Goal: Navigation & Orientation: Find specific page/section

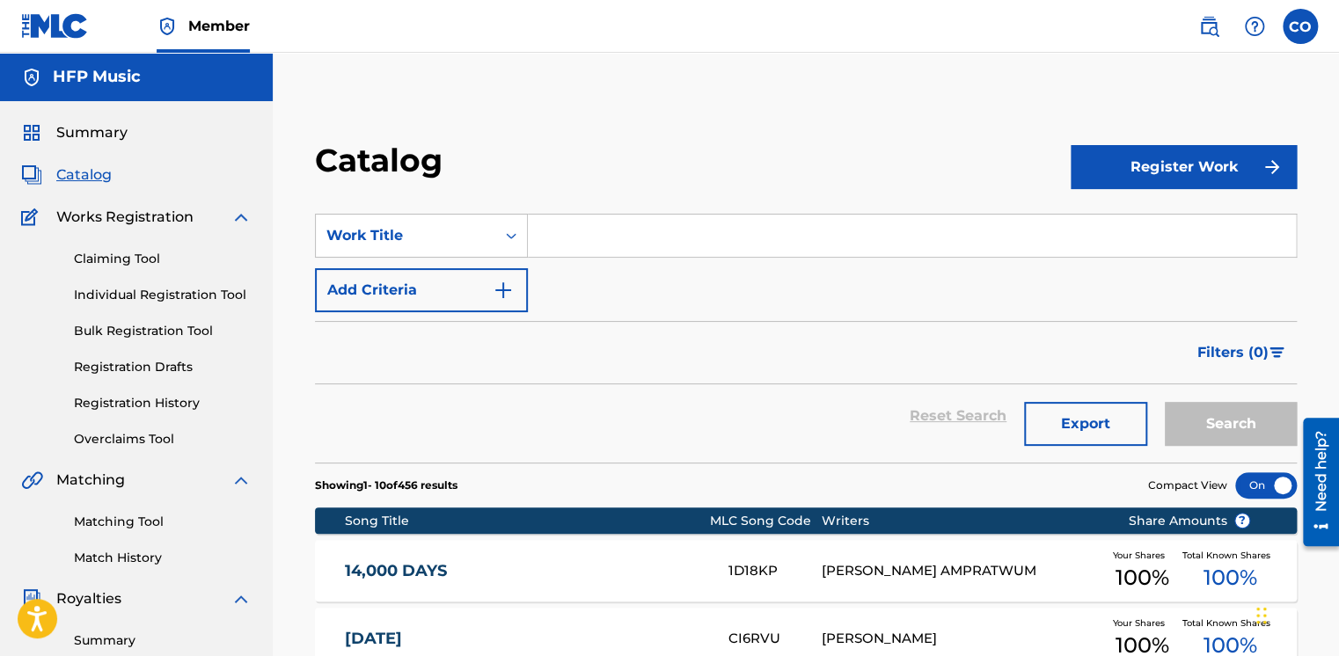
click at [91, 167] on span "Catalog" at bounding box center [83, 174] width 55 height 21
click at [89, 146] on div "Summary Catalog Works Registration Claiming Tool Individual Registration Tool B…" at bounding box center [136, 553] width 273 height 905
click at [77, 135] on span "Summary" at bounding box center [91, 132] width 71 height 21
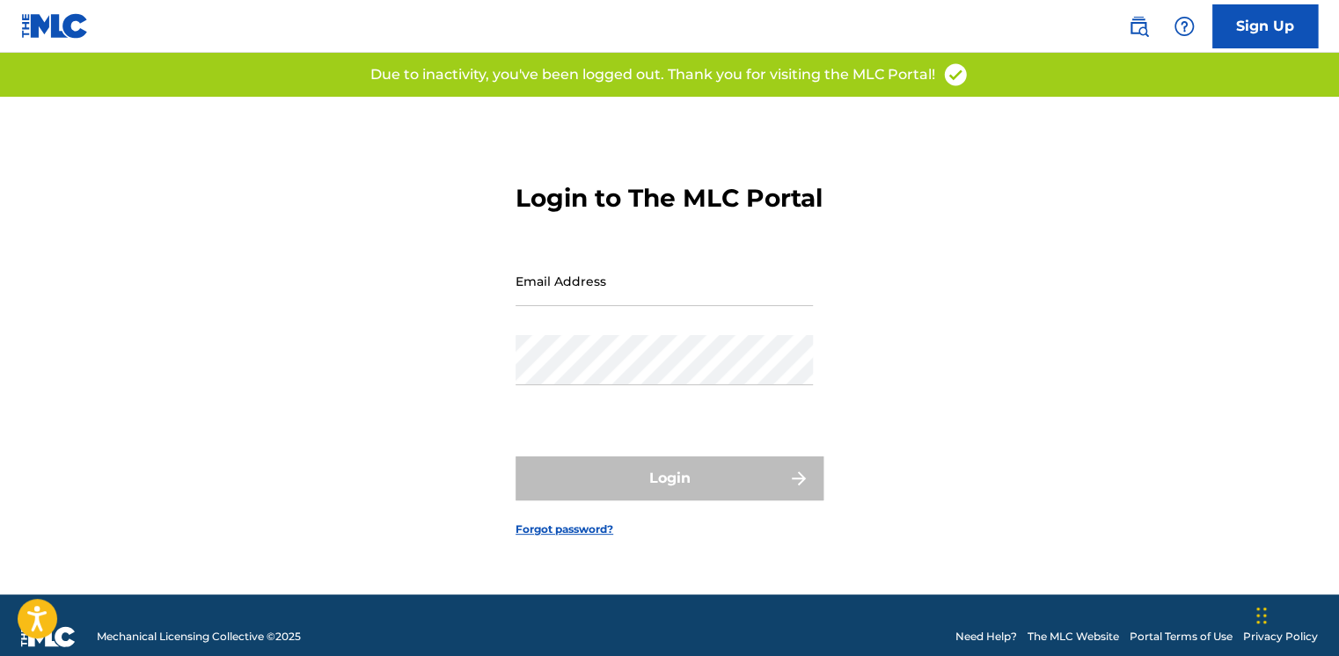
type input "[EMAIL_ADDRESS][PERSON_NAME][DOMAIN_NAME]"
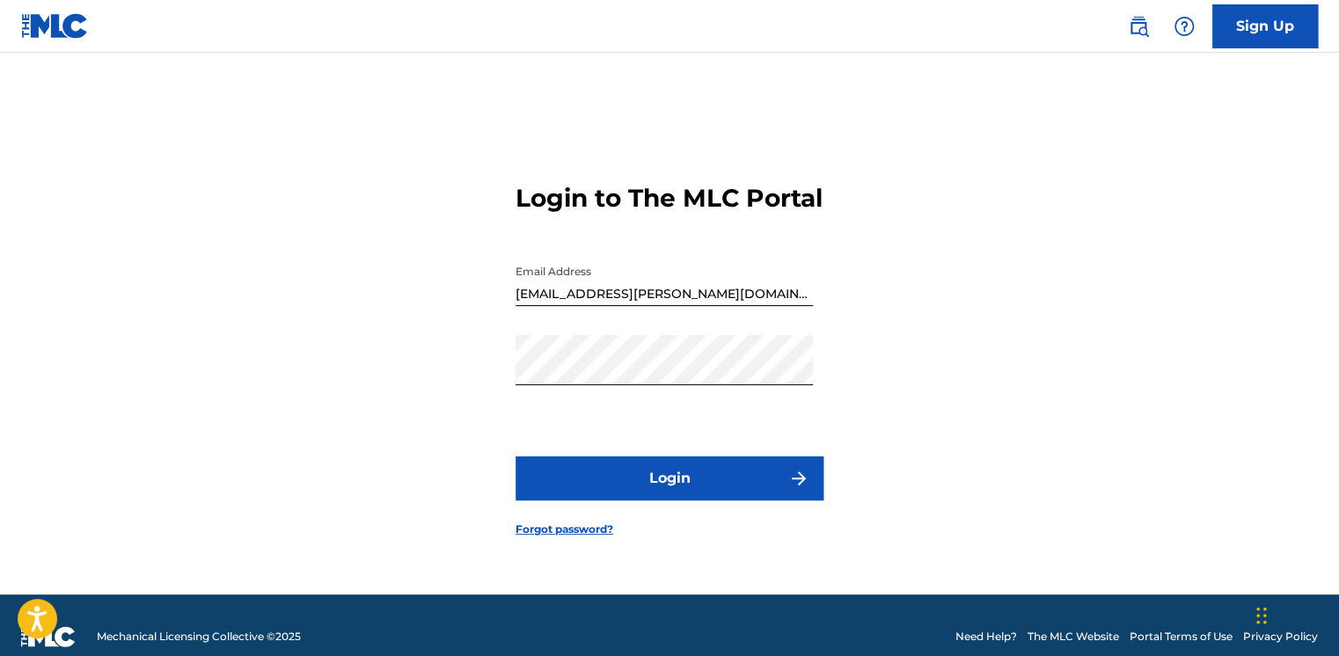
click at [524, 485] on button "Login" at bounding box center [669, 478] width 308 height 44
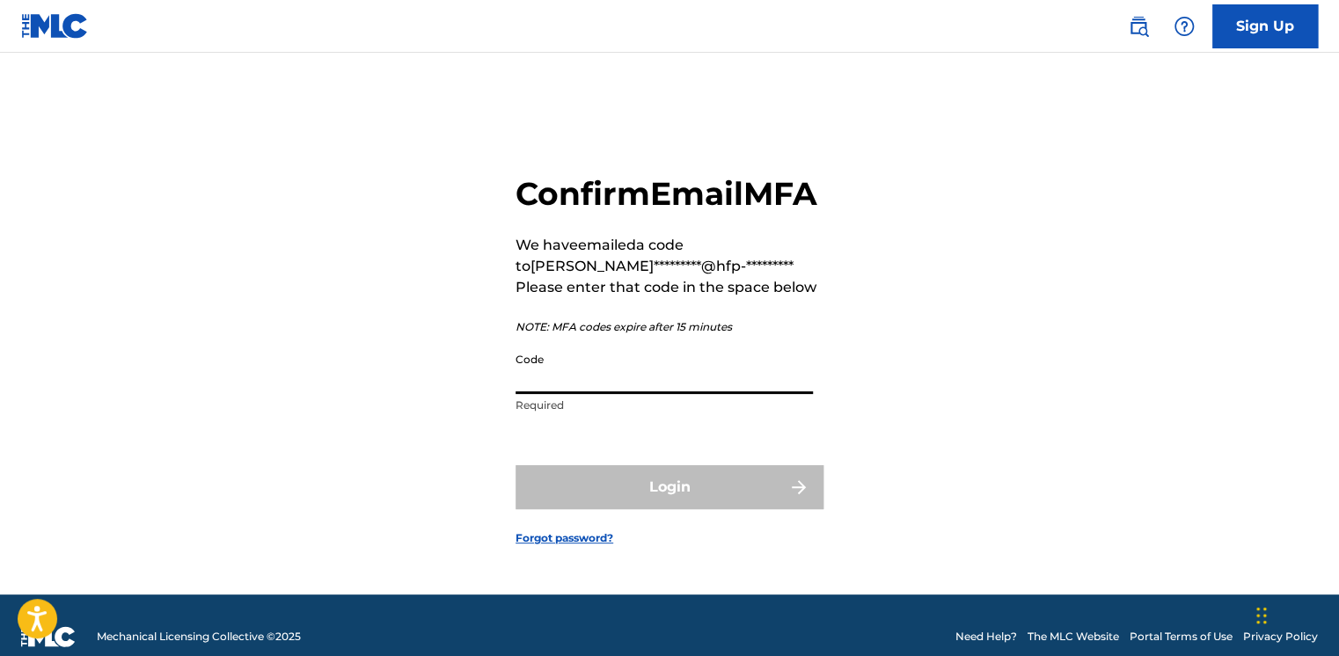
click at [590, 391] on input "Code" at bounding box center [663, 369] width 297 height 50
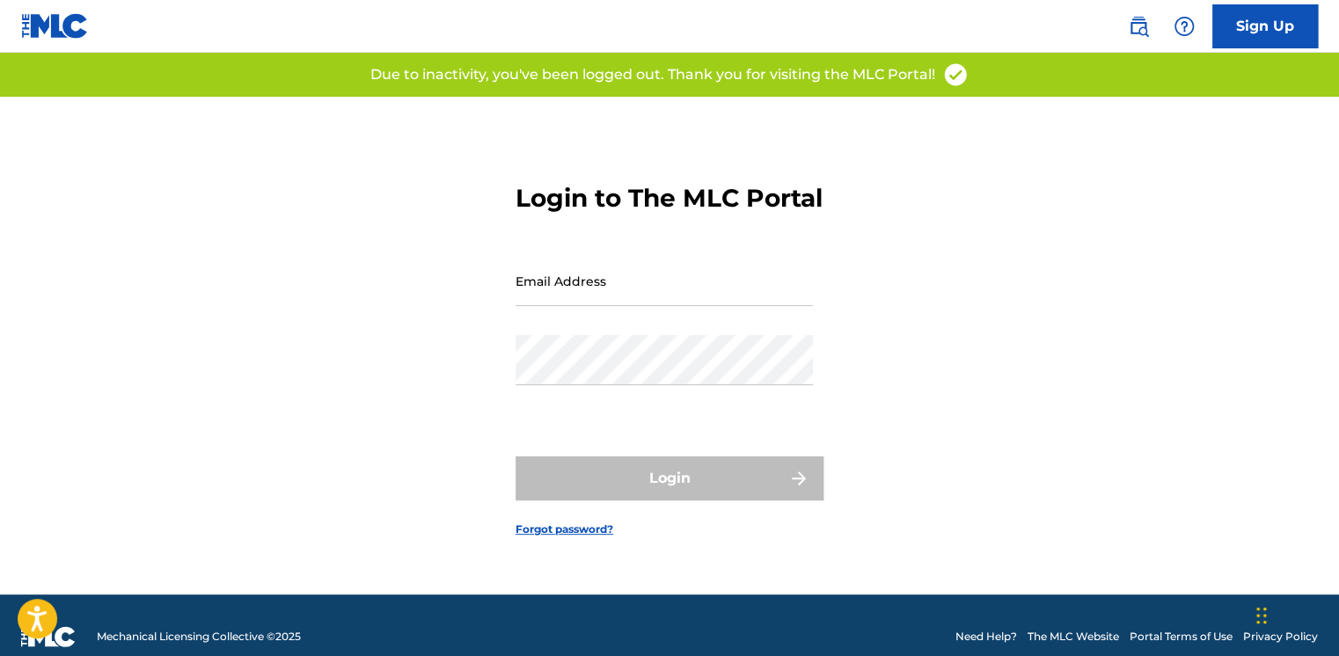
type input "[EMAIL_ADDRESS][PERSON_NAME][DOMAIN_NAME]"
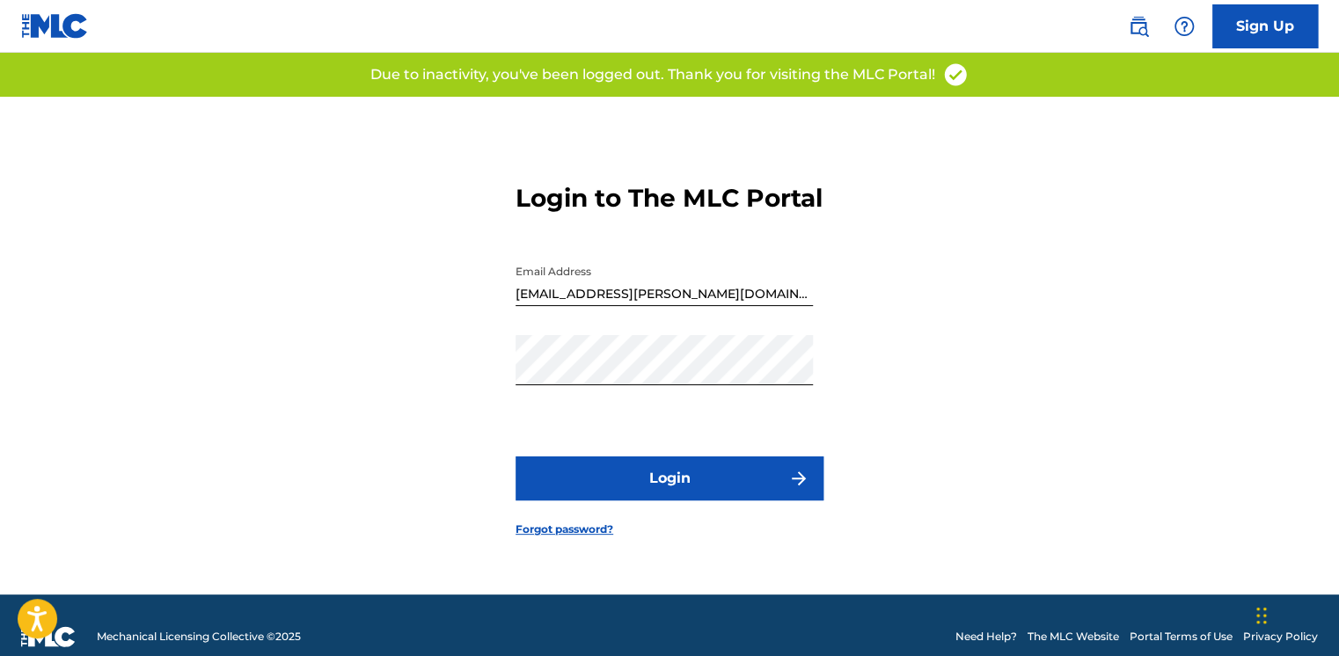
click at [751, 406] on div "Password" at bounding box center [663, 374] width 297 height 79
click at [682, 500] on button "Login" at bounding box center [669, 478] width 308 height 44
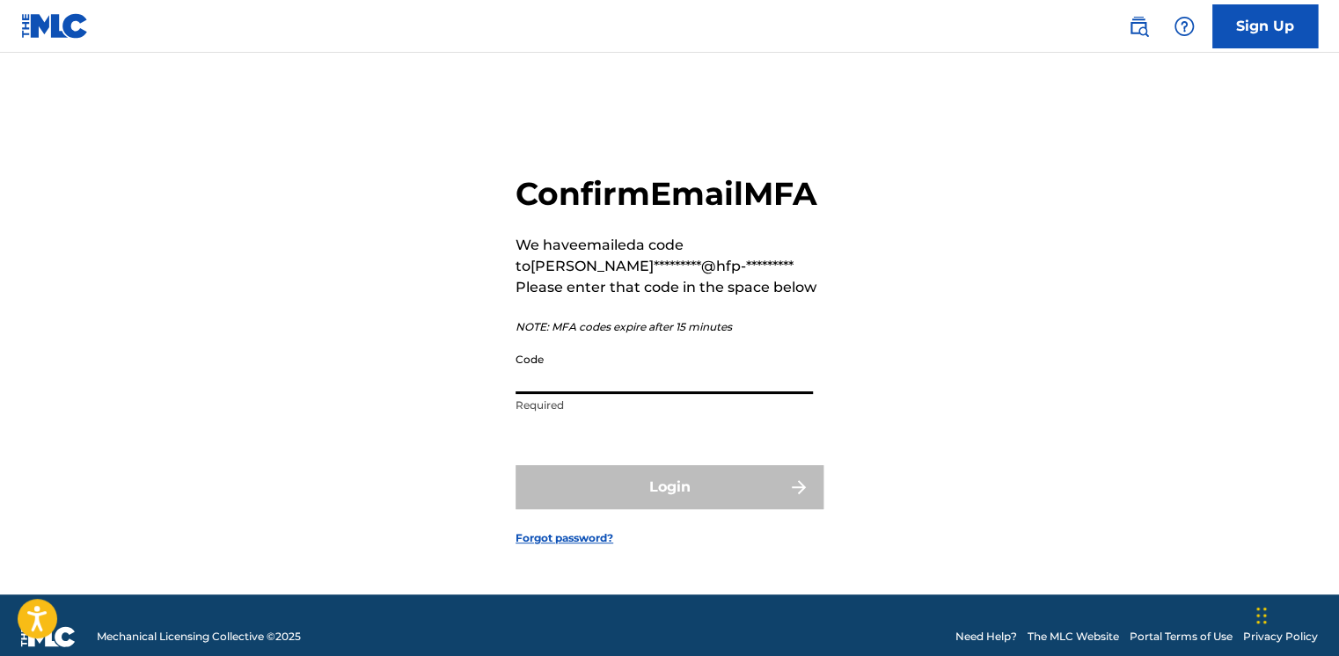
click at [612, 394] on input "Code" at bounding box center [663, 369] width 297 height 50
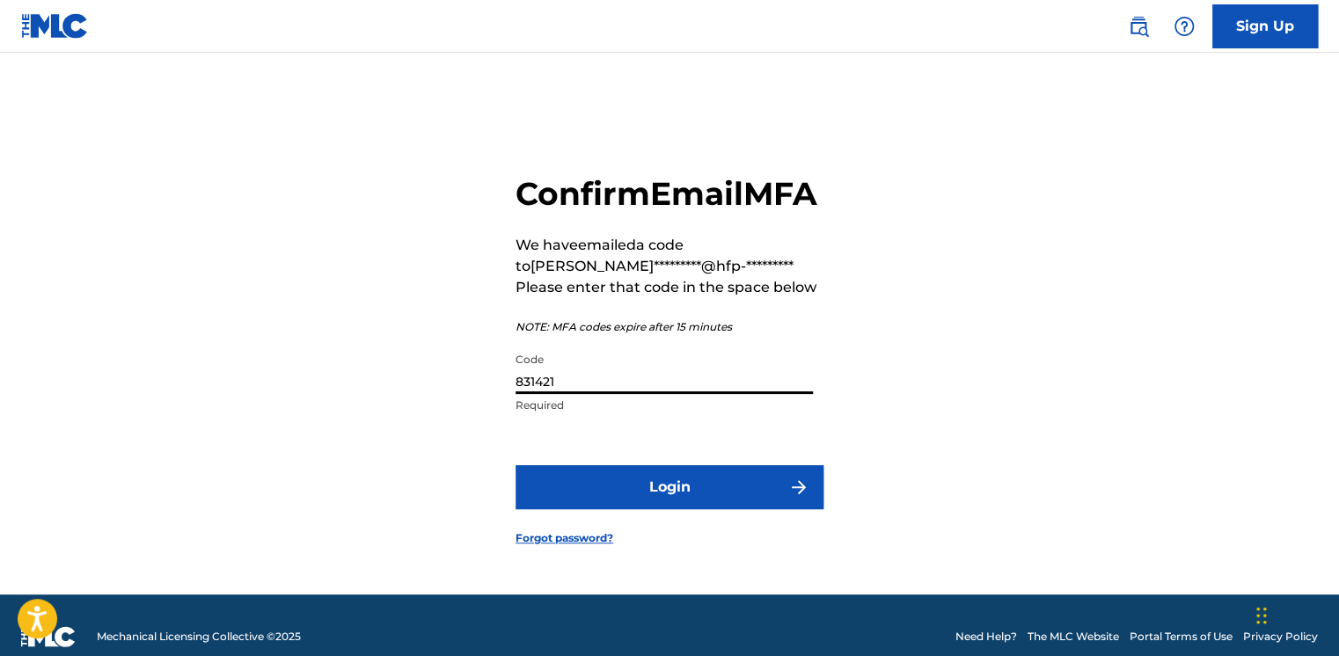
type input "831421"
click at [515, 465] on button "Login" at bounding box center [669, 487] width 308 height 44
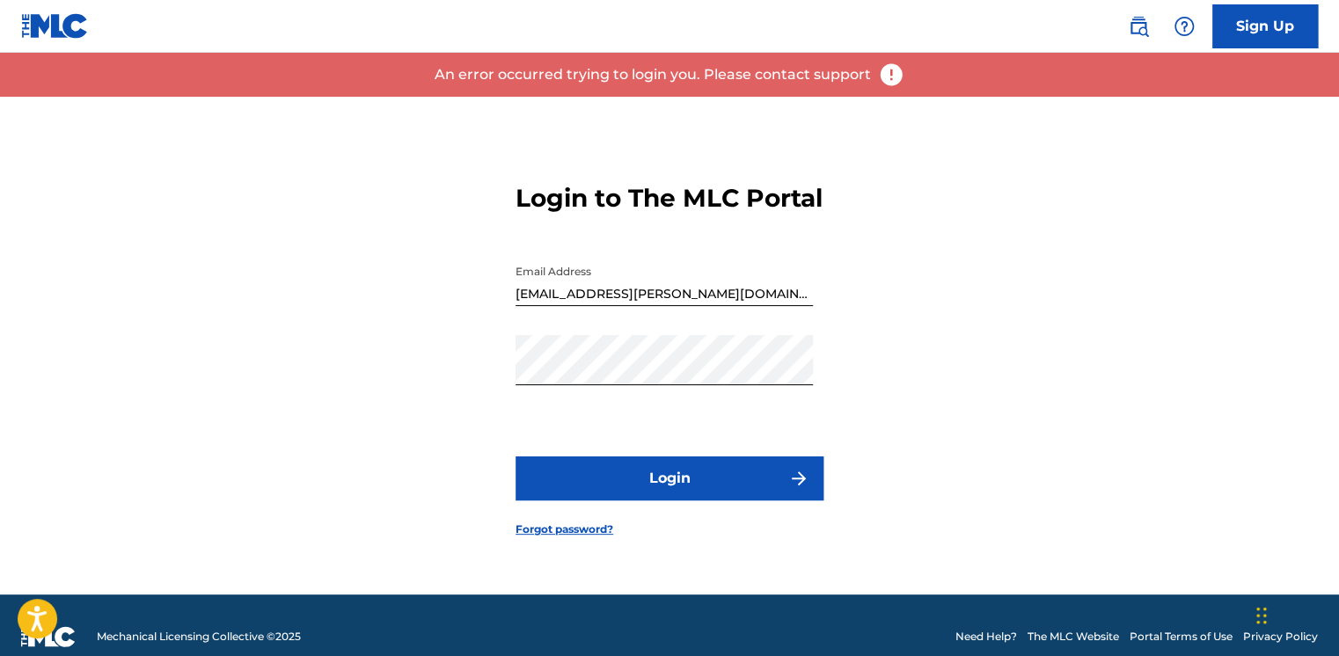
click at [630, 500] on button "Login" at bounding box center [669, 478] width 308 height 44
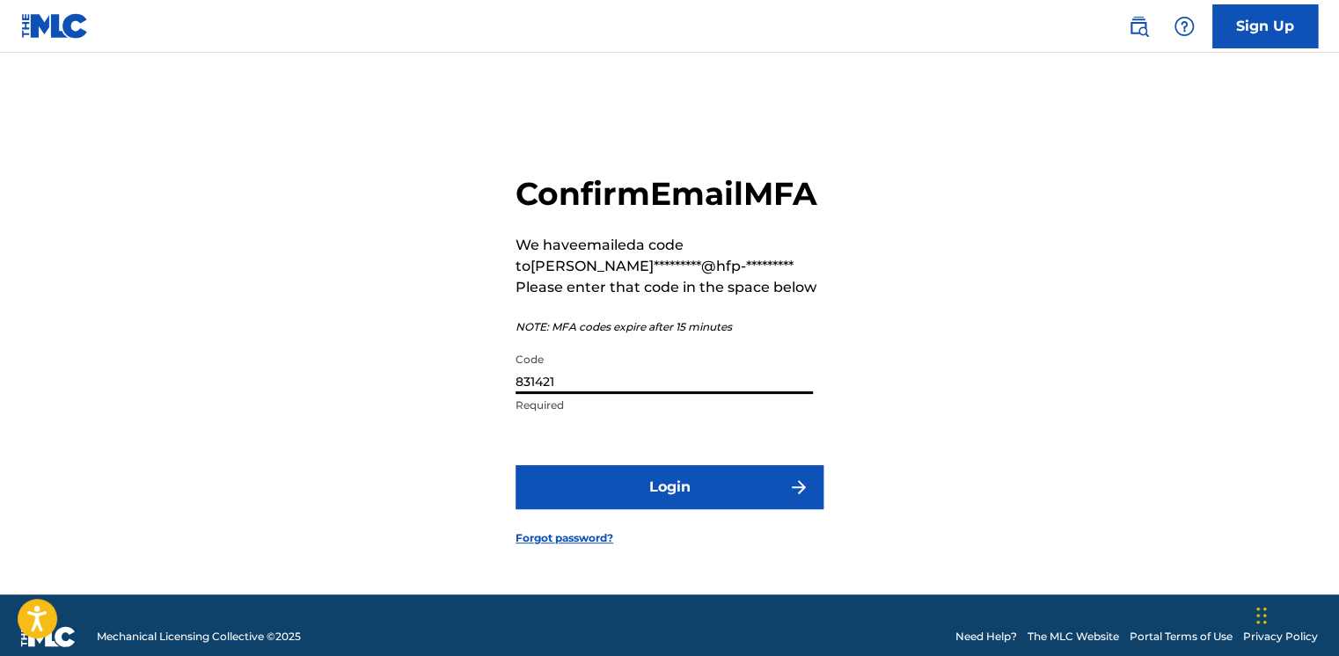
drag, startPoint x: 587, startPoint y: 403, endPoint x: 440, endPoint y: 434, distance: 150.1
click at [440, 433] on div "Confirm Email MFA We have emailed a code to chib*********@hfp-********* Please …" at bounding box center [669, 346] width 1231 height 498
type input "237013"
click at [515, 465] on button "Login" at bounding box center [669, 487] width 308 height 44
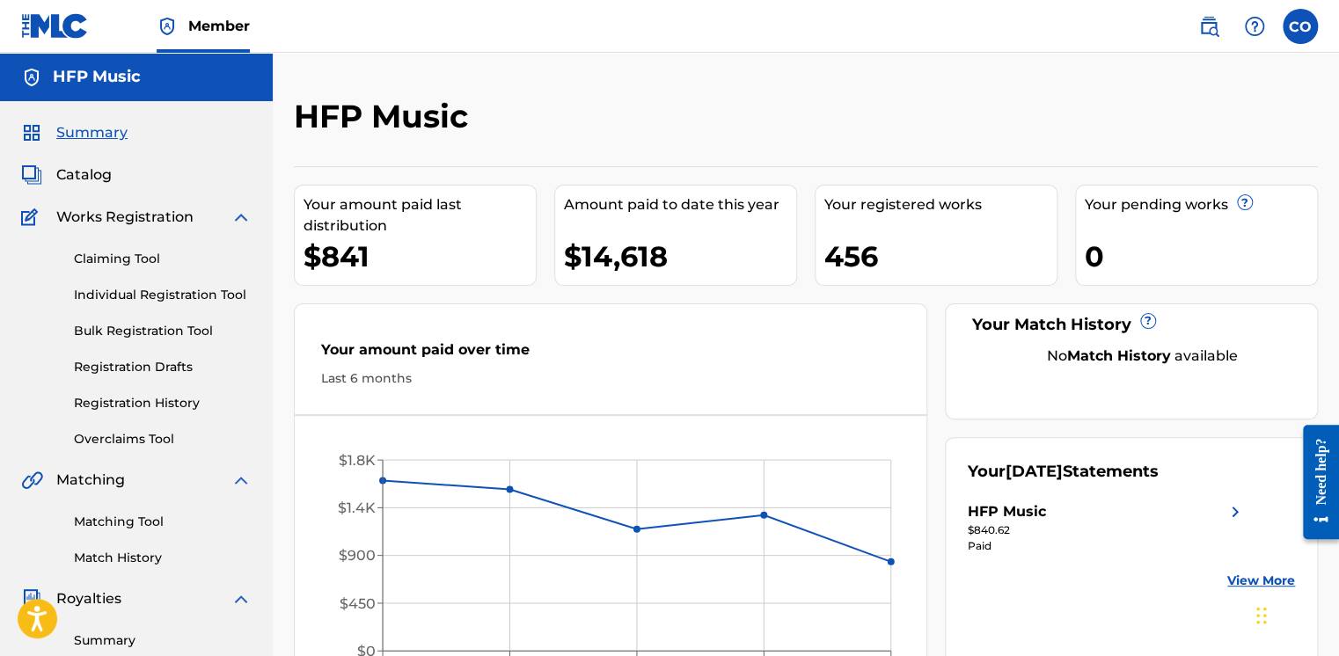
click at [77, 178] on span "Catalog" at bounding box center [83, 174] width 55 height 21
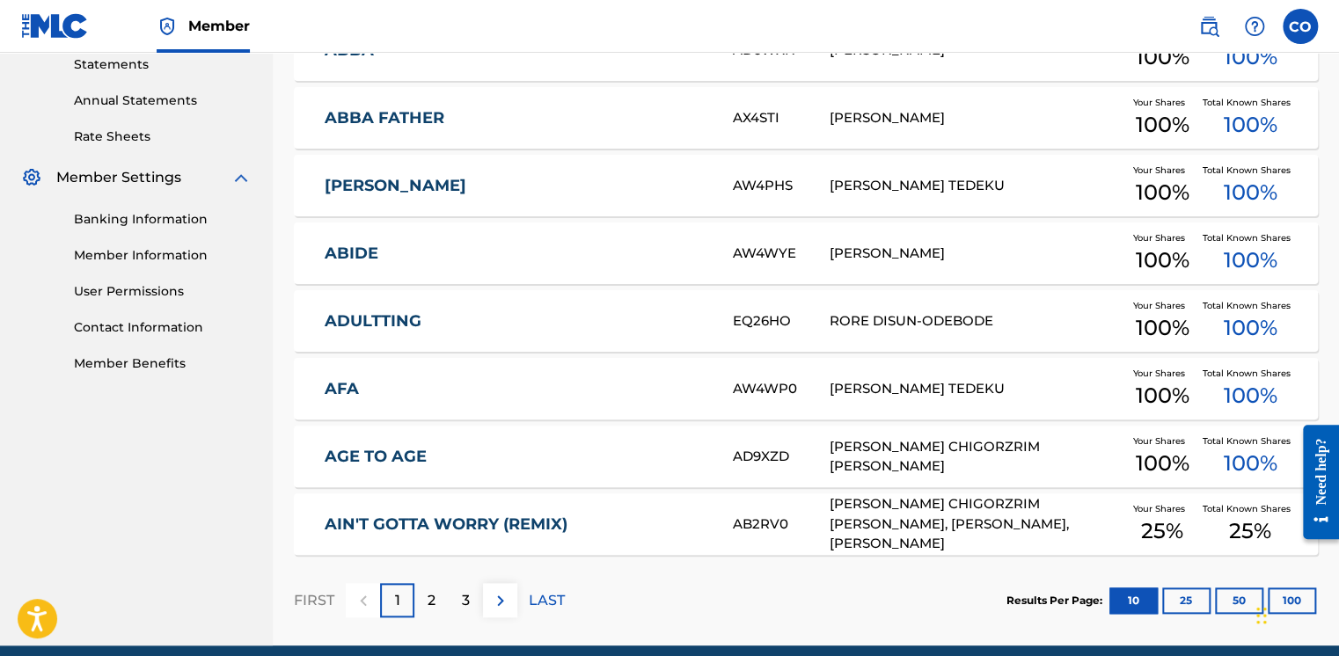
scroll to position [620, 0]
